Goal: Navigation & Orientation: Find specific page/section

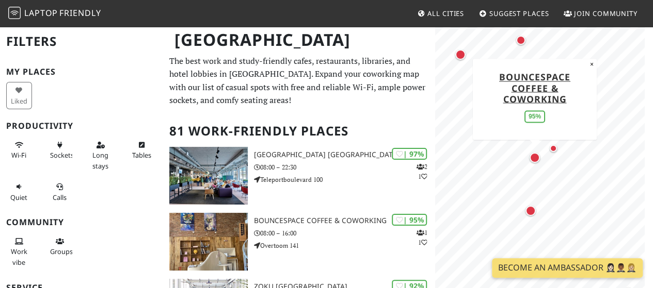
click at [532, 157] on div "Map marker" at bounding box center [534, 158] width 10 height 10
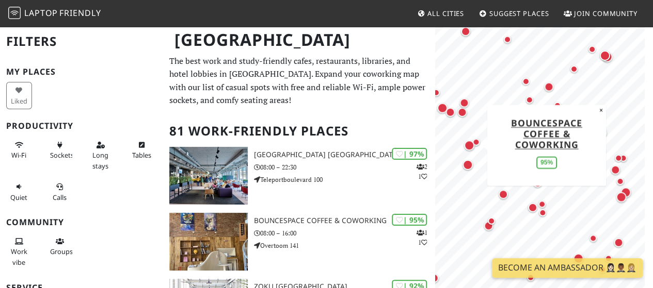
click at [509, 179] on div "MapLibre | Protomaps © OpenStreetMap BounceSpace Coffee & Coworking 95% ×" at bounding box center [544, 170] width 218 height 288
click at [600, 111] on button "×" at bounding box center [601, 110] width 10 height 11
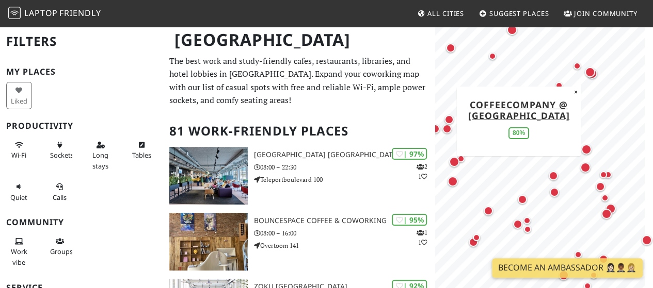
click at [587, 75] on div "Map marker" at bounding box center [590, 72] width 10 height 10
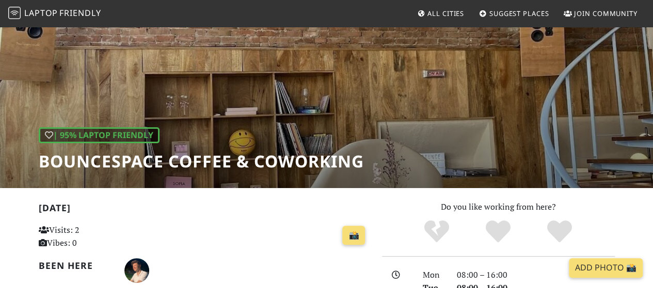
scroll to position [52, 0]
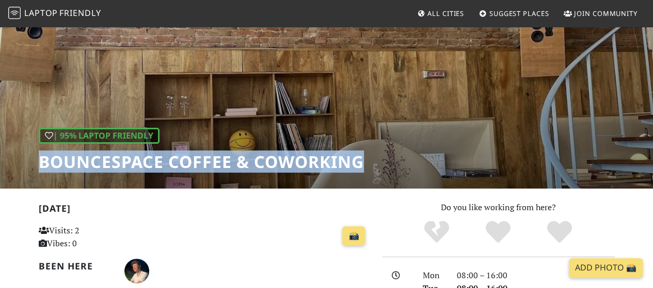
drag, startPoint x: 18, startPoint y: 165, endPoint x: 371, endPoint y: 163, distance: 353.9
click at [371, 163] on div "| 95% Laptop Friendly BounceSpace Coffee & Coworking" at bounding box center [326, 81] width 653 height 215
copy h1 "BounceSpace Coffee & Coworking"
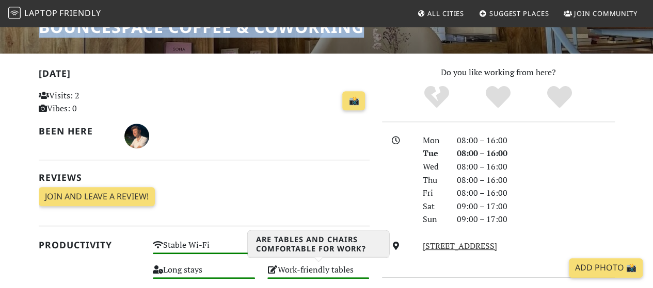
scroll to position [310, 0]
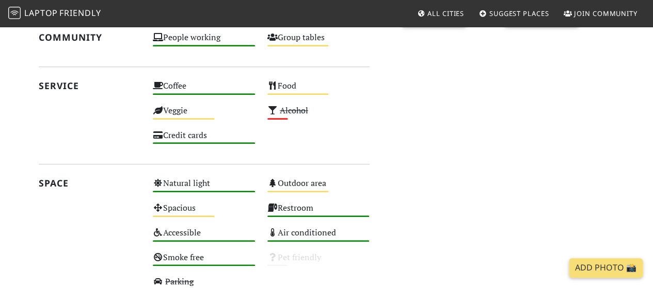
scroll to position [568, 0]
